Goal: Check status: Check status

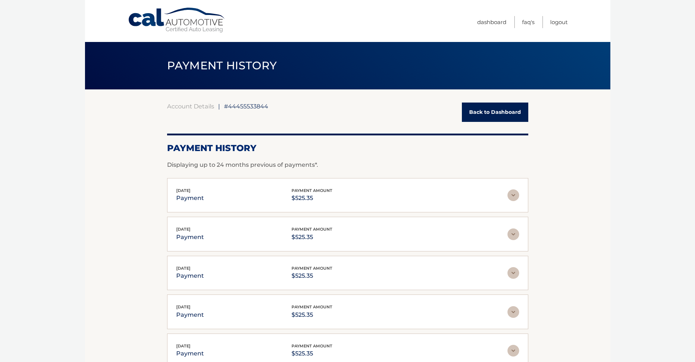
click at [492, 112] on link "Back to Dashboard" at bounding box center [495, 111] width 66 height 19
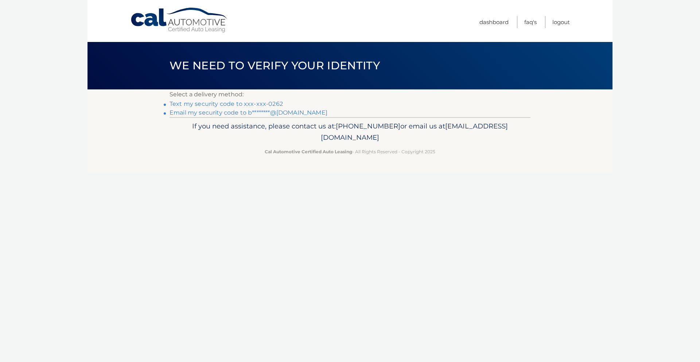
click at [226, 103] on link "Text my security code to xxx-xxx-0262" at bounding box center [226, 103] width 113 height 7
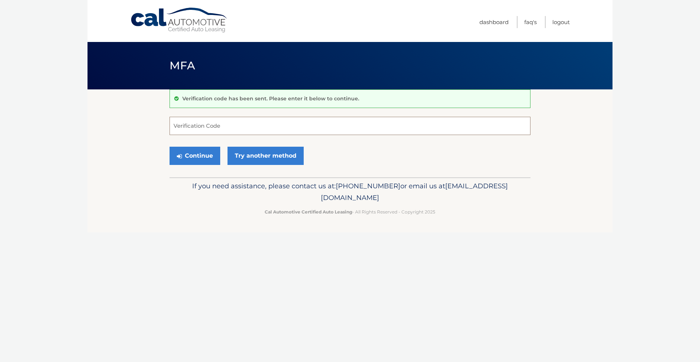
click at [210, 119] on input "Verification Code" at bounding box center [350, 126] width 361 height 18
type input "858231"
click at [194, 152] on button "Continue" at bounding box center [195, 156] width 51 height 18
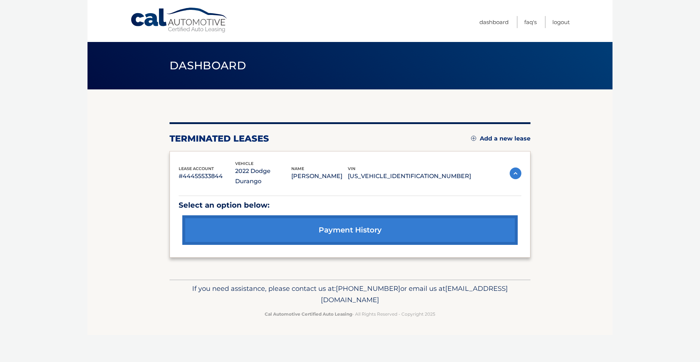
click at [329, 217] on link "payment history" at bounding box center [349, 230] width 335 height 30
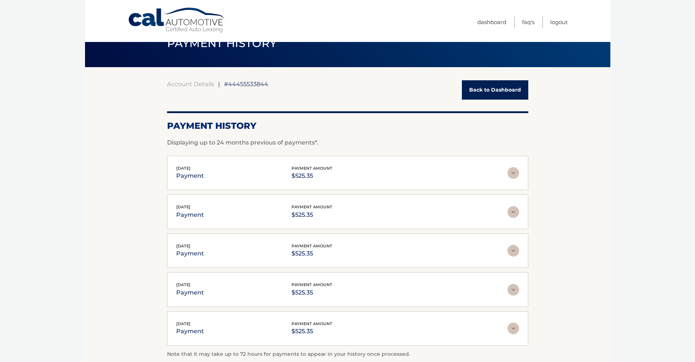
scroll to position [23, 0]
